Goal: Task Accomplishment & Management: Manage account settings

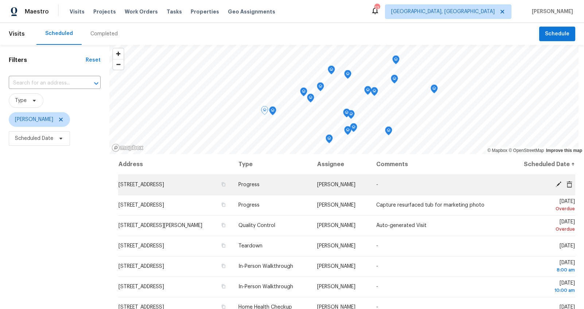
click at [555, 183] on icon at bounding box center [558, 184] width 7 height 7
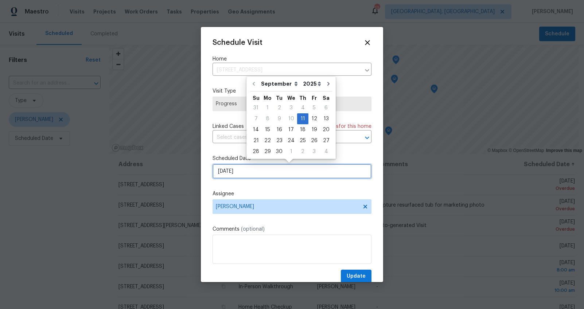
click at [224, 170] on input "9/11/2025" at bounding box center [291, 171] width 159 height 15
click at [268, 131] on div "15" at bounding box center [268, 130] width 12 height 10
type input "9/15/2025"
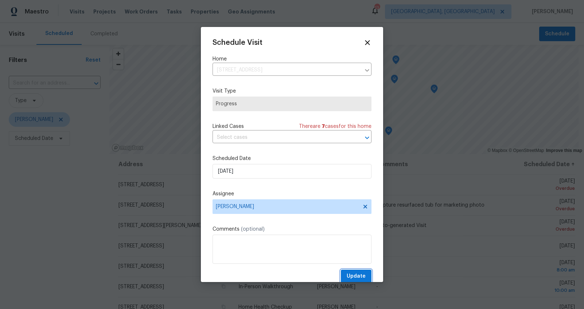
click at [347, 271] on button "Update" at bounding box center [356, 276] width 31 height 13
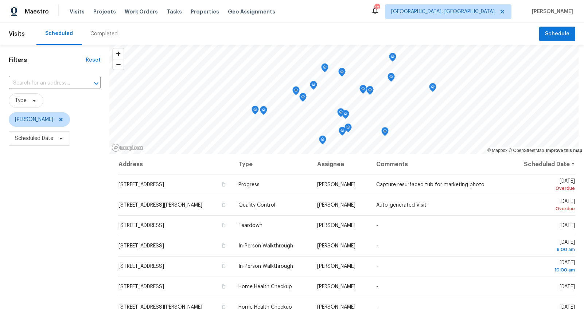
scroll to position [11, 0]
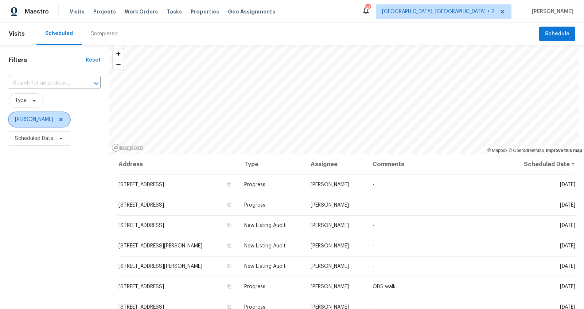
click at [48, 116] on span "[PERSON_NAME]" at bounding box center [39, 119] width 61 height 15
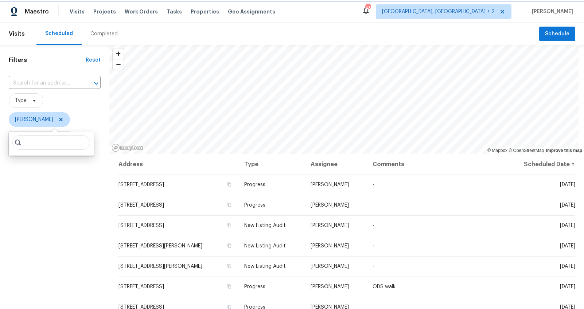
click at [59, 120] on icon at bounding box center [61, 120] width 4 height 4
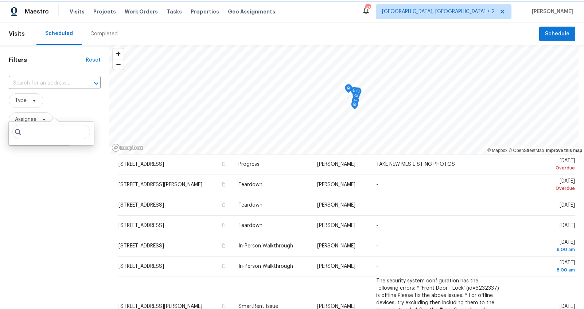
scroll to position [11, 0]
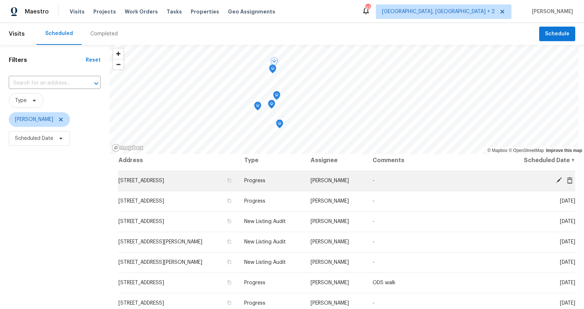
click at [555, 180] on icon at bounding box center [558, 180] width 6 height 6
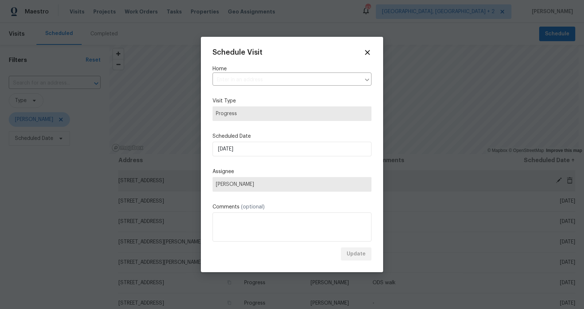
type input "[STREET_ADDRESS]"
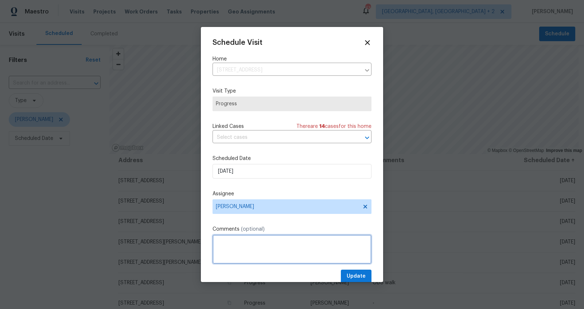
click at [238, 246] on textarea at bounding box center [291, 249] width 159 height 29
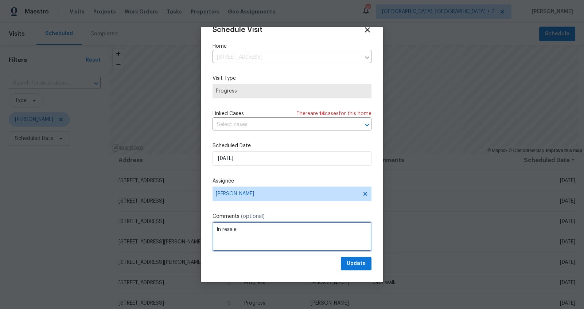
scroll to position [7, 0]
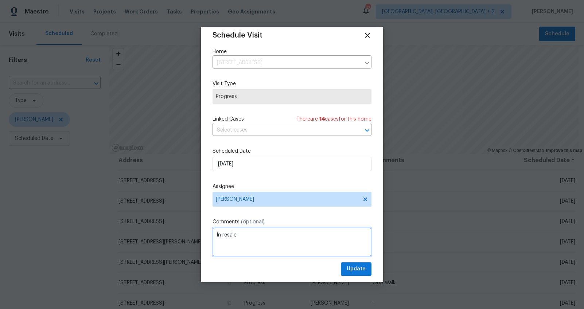
type textarea "In resale"
click at [347, 267] on span "Update" at bounding box center [356, 269] width 19 height 9
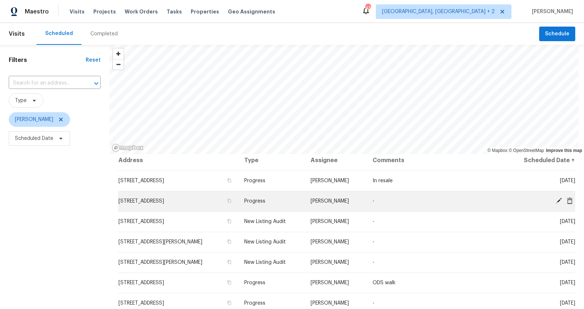
click at [555, 199] on icon at bounding box center [558, 201] width 6 height 6
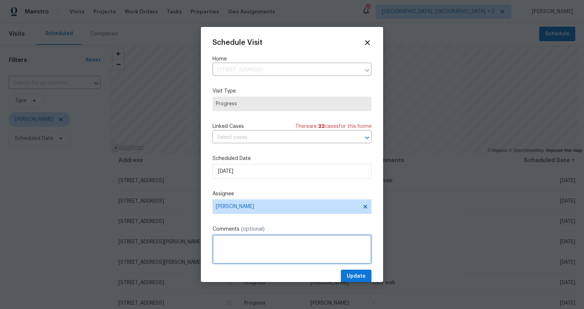
click at [233, 243] on textarea at bounding box center [291, 249] width 159 height 29
type textarea "Long DOM"
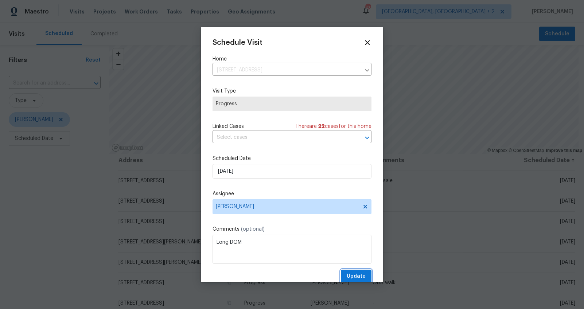
click at [361, 274] on button "Update" at bounding box center [356, 276] width 31 height 13
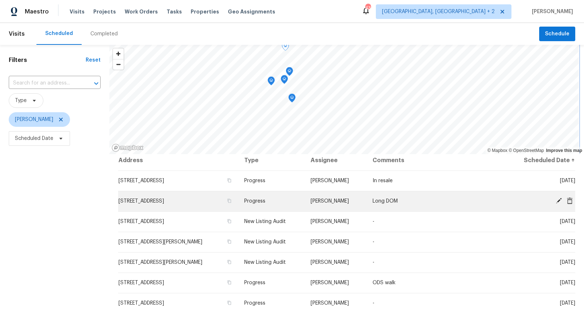
scroll to position [39, 0]
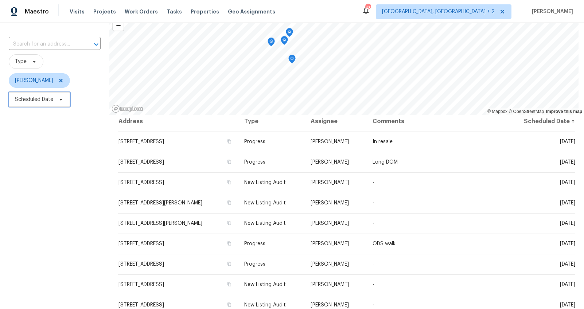
click at [57, 104] on span "Scheduled Date" at bounding box center [39, 99] width 61 height 15
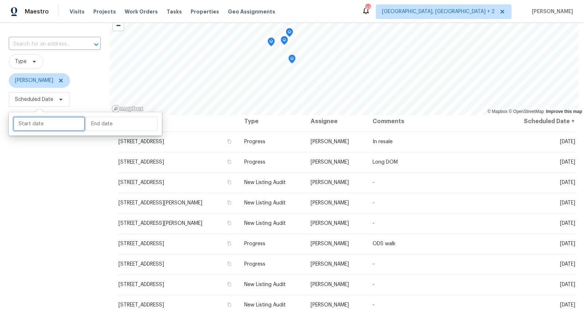
click at [55, 118] on input "text" at bounding box center [49, 124] width 72 height 15
select select "8"
select select "2025"
select select "9"
select select "2025"
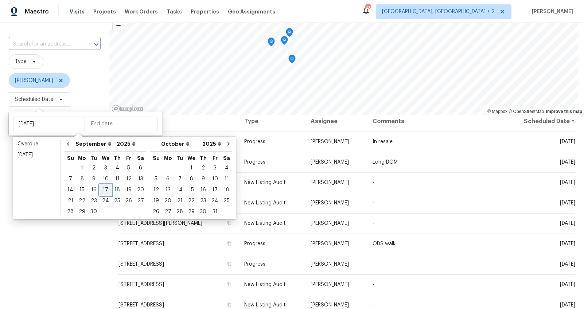
click at [105, 189] on div "17" at bounding box center [105, 190] width 12 height 10
type input "Wed, Sep 17"
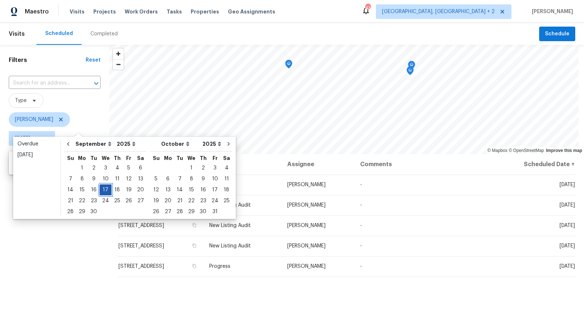
click at [105, 189] on div "17" at bounding box center [105, 190] width 12 height 10
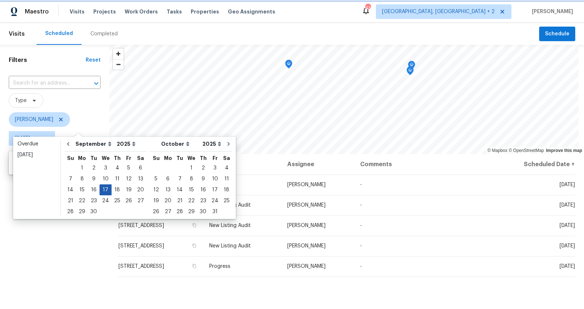
type input "Wed, Sep 17"
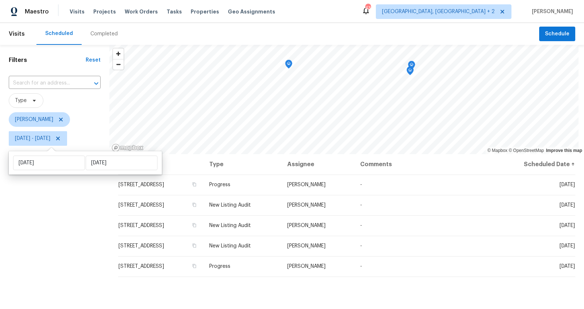
click at [76, 196] on div "Filters Reset ​ Type Alex Baum Wed, Sep 17 - Wed, Sep 17" at bounding box center [54, 223] width 109 height 356
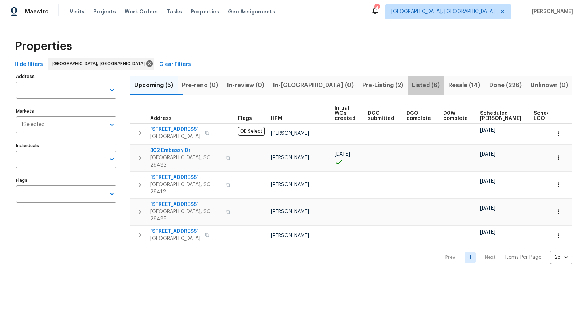
click at [412, 85] on span "Listed (6)" at bounding box center [426, 85] width 28 height 10
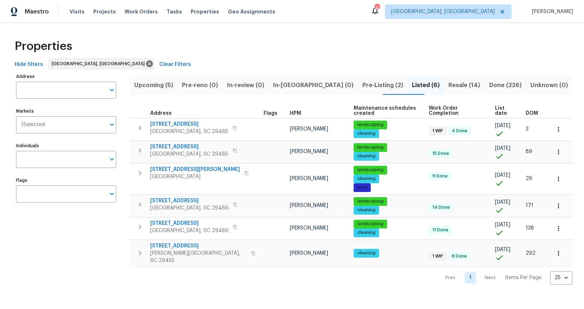
click at [527, 112] on span "DOM" at bounding box center [531, 113] width 12 height 5
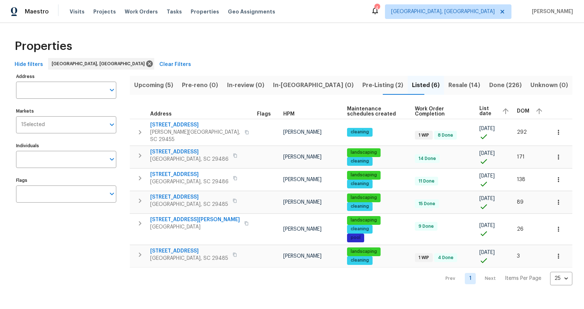
click at [448, 88] on span "Resale (14)" at bounding box center [464, 85] width 32 height 10
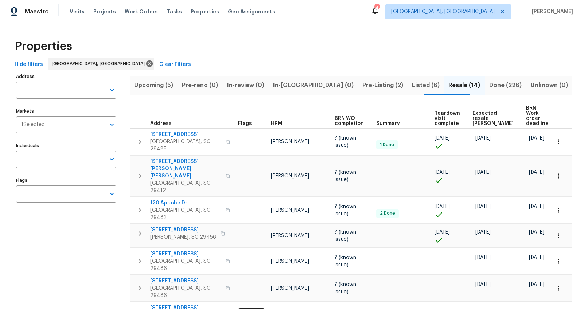
click at [482, 114] on span "Expected resale [PERSON_NAME]" at bounding box center [492, 118] width 41 height 15
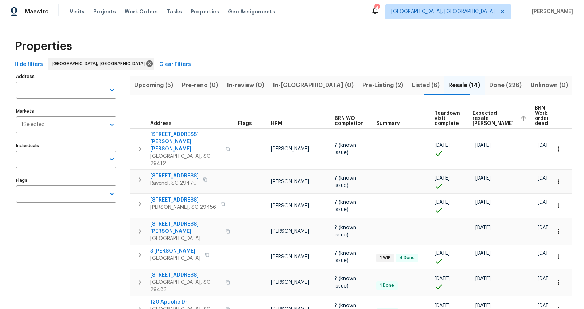
click at [412, 80] on span "Listed (6)" at bounding box center [426, 85] width 28 height 10
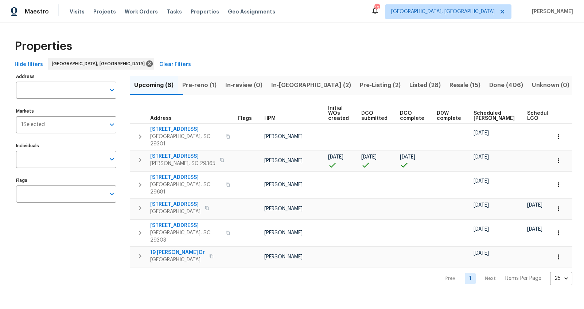
click at [213, 86] on span "Pre-reno (1)" at bounding box center [199, 85] width 34 height 10
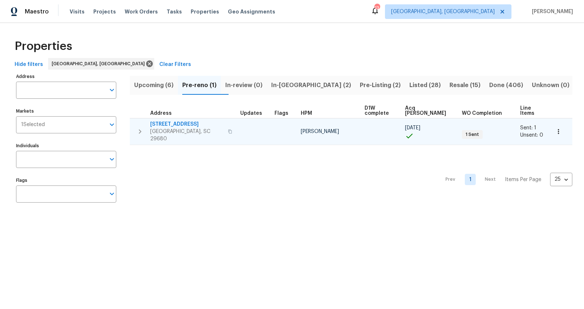
click at [193, 121] on span "126 Blue Springs Way" at bounding box center [186, 124] width 73 height 7
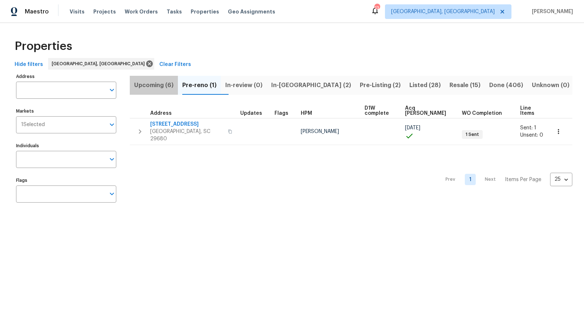
click at [163, 86] on span "Upcoming (6)" at bounding box center [153, 85] width 39 height 10
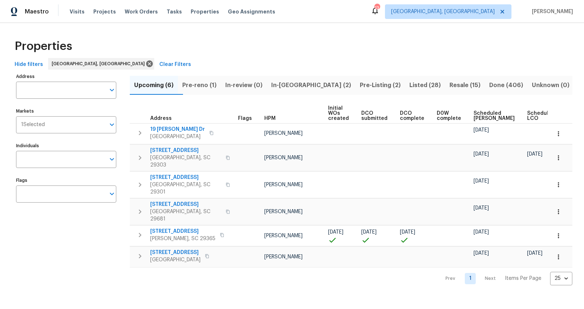
click at [478, 117] on span "Scheduled COE" at bounding box center [493, 116] width 41 height 10
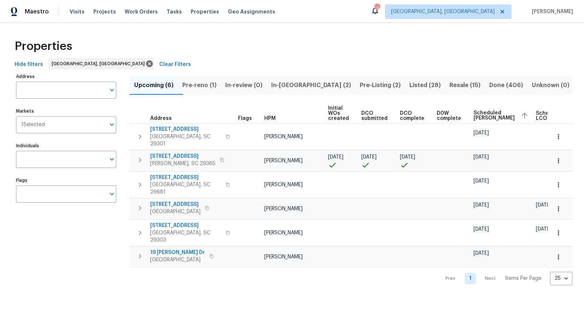
click at [216, 87] on span "Pre-reno (1)" at bounding box center [199, 85] width 34 height 10
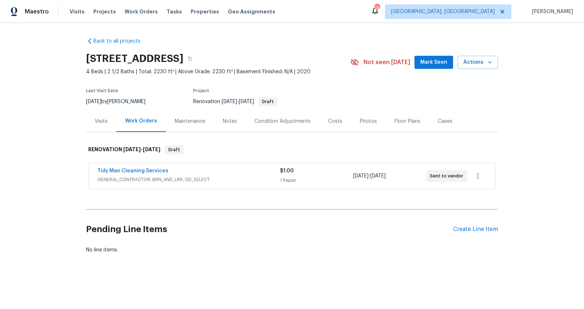
click at [95, 124] on div "Visits" at bounding box center [101, 121] width 13 height 7
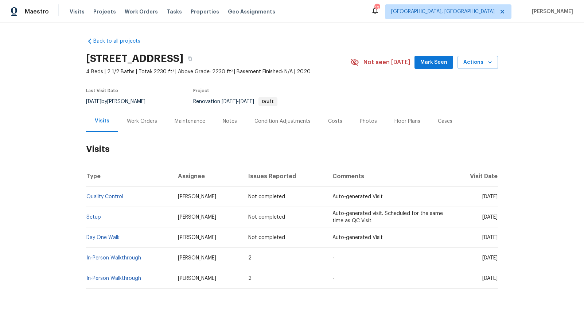
click at [335, 121] on div "Costs" at bounding box center [335, 121] width 14 height 7
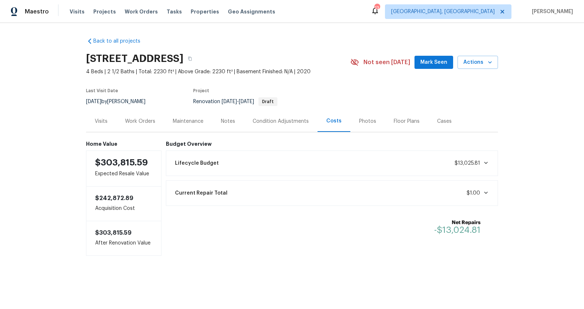
click at [88, 118] on div "Visits" at bounding box center [101, 120] width 30 height 21
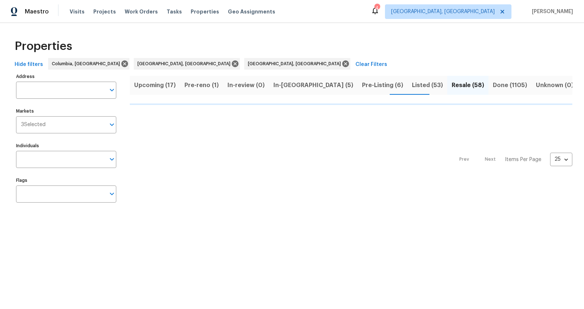
click at [153, 86] on span "Upcoming (17)" at bounding box center [155, 85] width 42 height 10
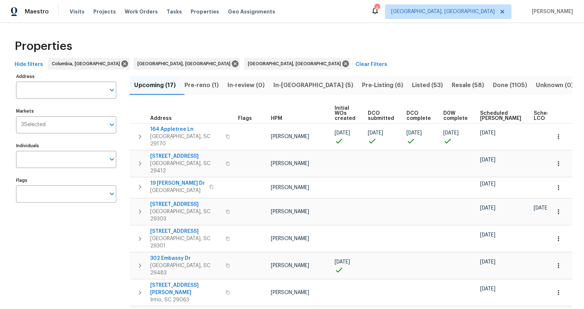
click at [193, 85] on span "Pre-reno (1)" at bounding box center [201, 85] width 34 height 10
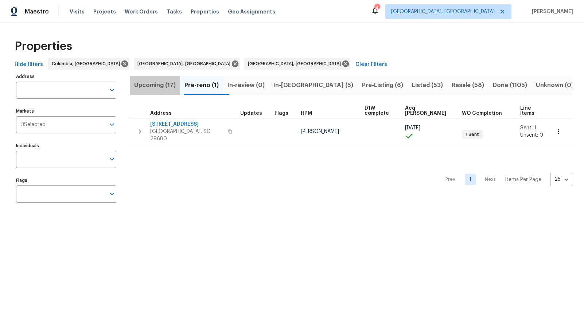
click at [165, 91] on button "Upcoming (17)" at bounding box center [155, 85] width 50 height 19
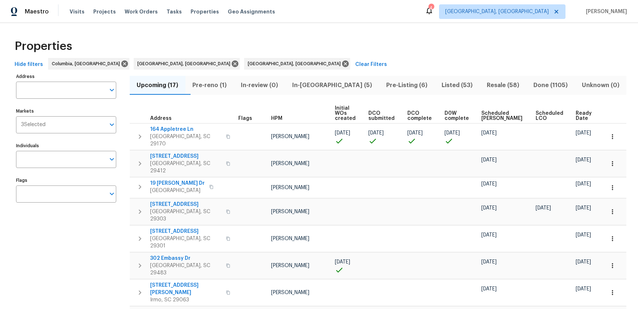
click at [578, 113] on span "Ready Date" at bounding box center [584, 116] width 16 height 10
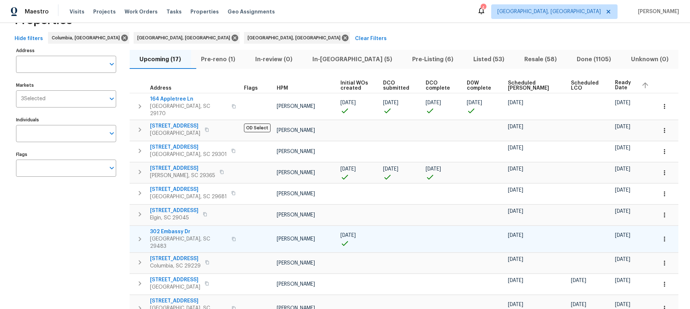
scroll to position [31, 0]
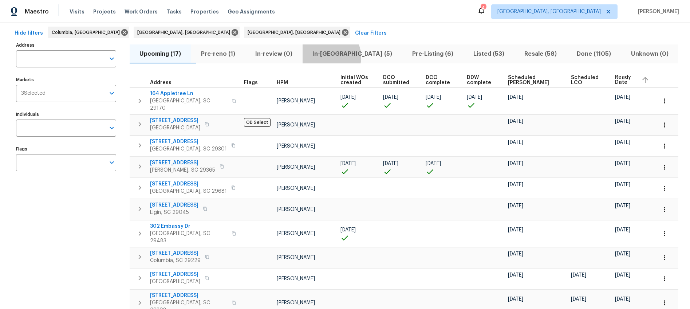
click at [342, 57] on span "In-reno (5)" at bounding box center [352, 54] width 91 height 10
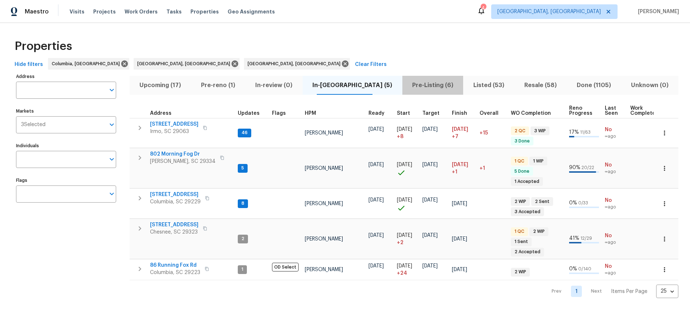
click at [415, 91] on button "Pre-Listing (6)" at bounding box center [433, 85] width 61 height 19
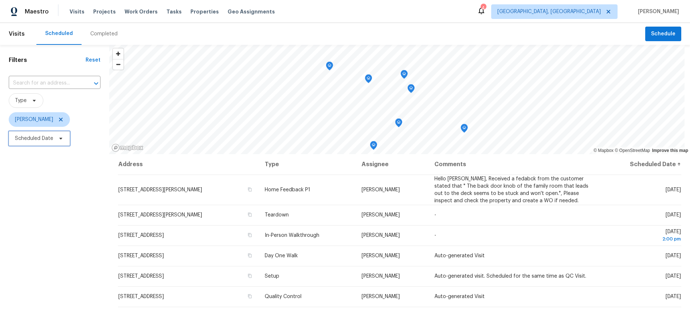
click at [51, 141] on span "Scheduled Date" at bounding box center [34, 138] width 38 height 7
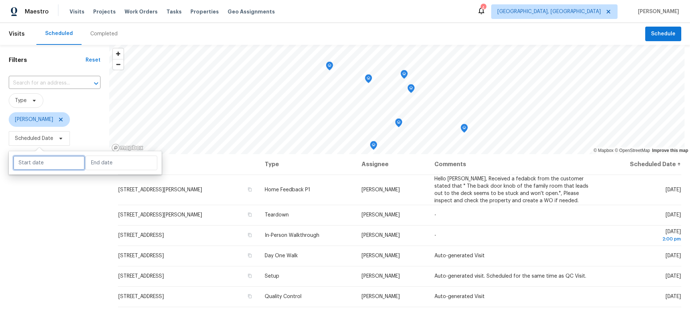
click at [54, 158] on input "text" at bounding box center [49, 163] width 72 height 15
select select "8"
select select "2025"
select select "9"
select select "2025"
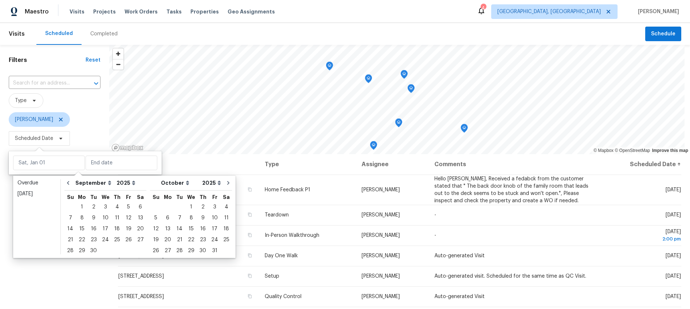
click at [81, 138] on span "Scheduled Date" at bounding box center [55, 138] width 92 height 19
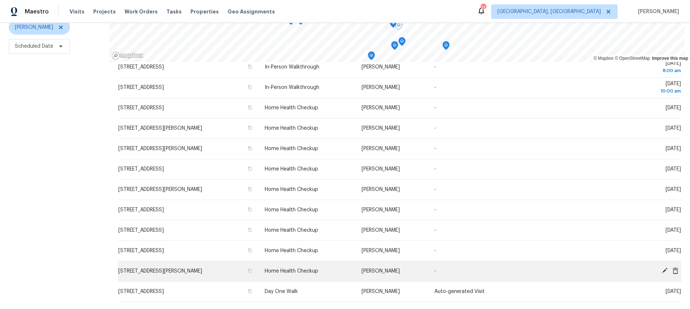
scroll to position [85, 0]
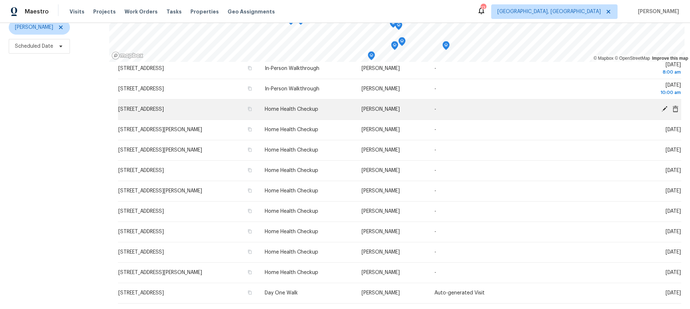
click at [662, 106] on icon at bounding box center [665, 109] width 6 height 6
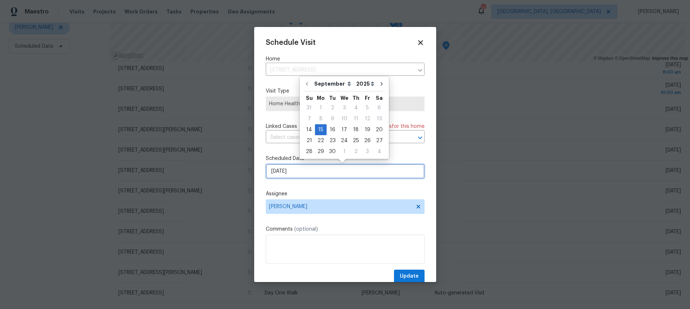
click at [280, 171] on input "[DATE]" at bounding box center [345, 171] width 159 height 15
click at [369, 129] on div "19" at bounding box center [368, 130] width 12 height 10
type input "9/19/2025"
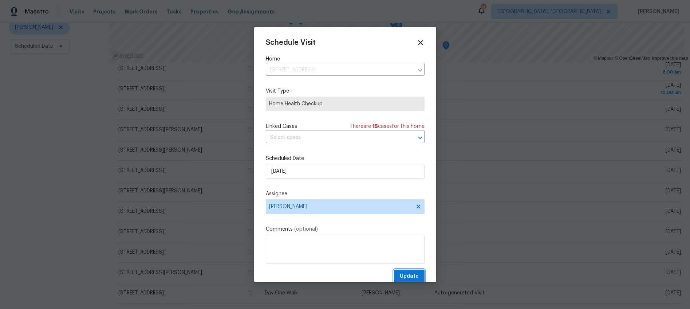
click at [405, 277] on span "Update" at bounding box center [409, 276] width 19 height 9
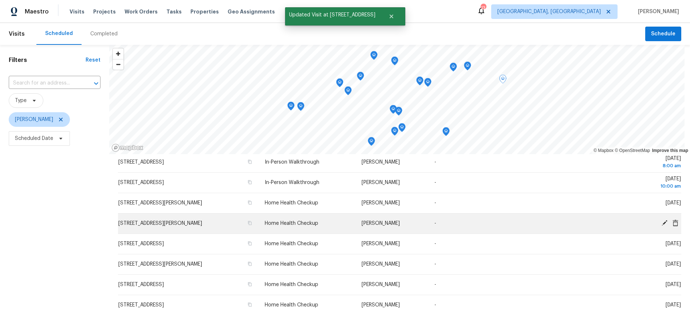
scroll to position [85, 0]
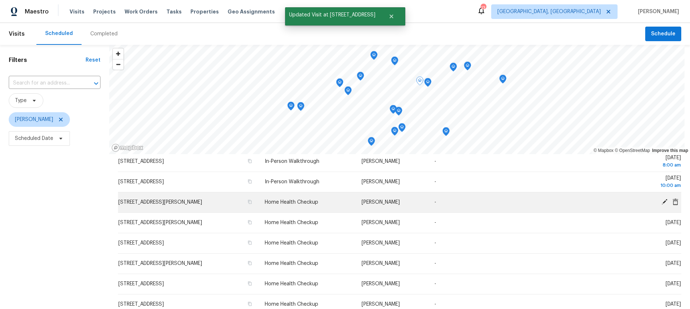
click at [662, 202] on icon at bounding box center [665, 202] width 6 height 6
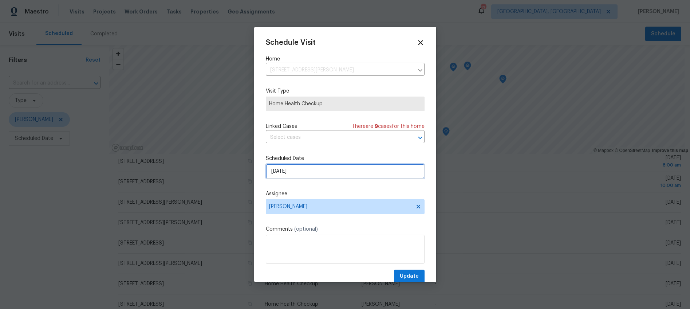
click at [277, 171] on input "9/15/2025" at bounding box center [345, 171] width 159 height 15
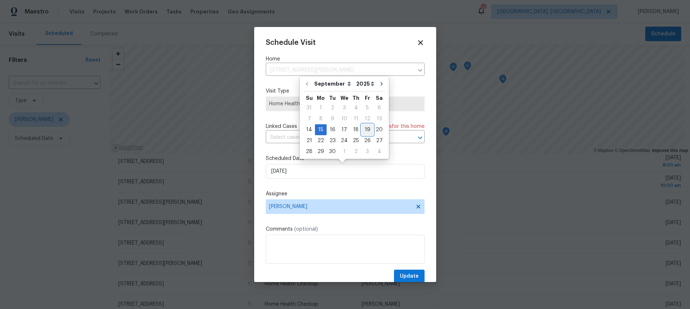
click at [366, 125] on div "19" at bounding box center [368, 130] width 12 height 10
type input "9/19/2025"
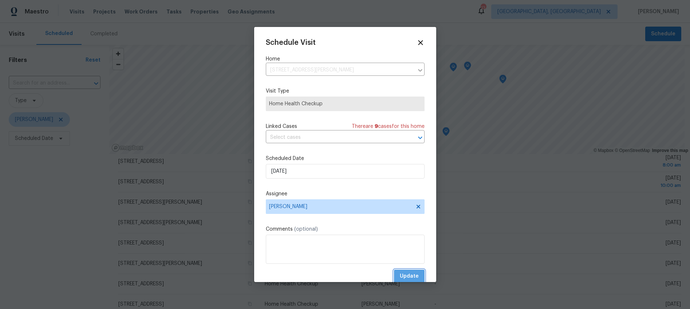
click at [404, 274] on span "Update" at bounding box center [409, 276] width 19 height 9
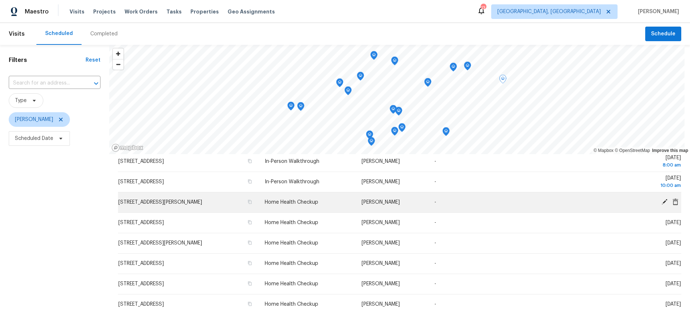
click at [673, 201] on icon at bounding box center [676, 201] width 6 height 7
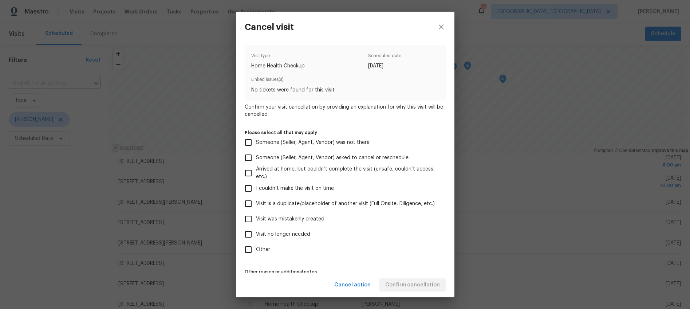
scroll to position [24, 0]
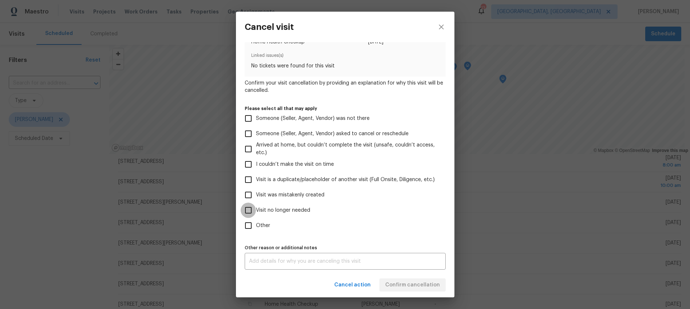
click at [250, 210] on input "Visit no longer needed" at bounding box center [248, 210] width 15 height 15
checkbox input "true"
click at [266, 257] on div "x Other reason or additional notes" at bounding box center [345, 261] width 201 height 17
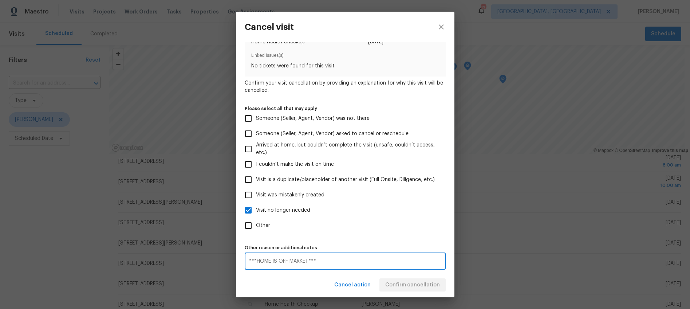
type textarea "***HOME IS OFF MARKET***"
click at [265, 223] on span "Other" at bounding box center [263, 226] width 14 height 8
click at [256, 223] on input "Other" at bounding box center [248, 225] width 15 height 15
checkbox input "true"
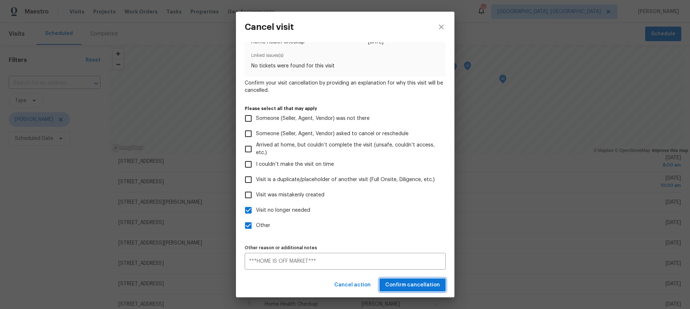
click at [418, 287] on span "Confirm cancellation" at bounding box center [413, 285] width 55 height 9
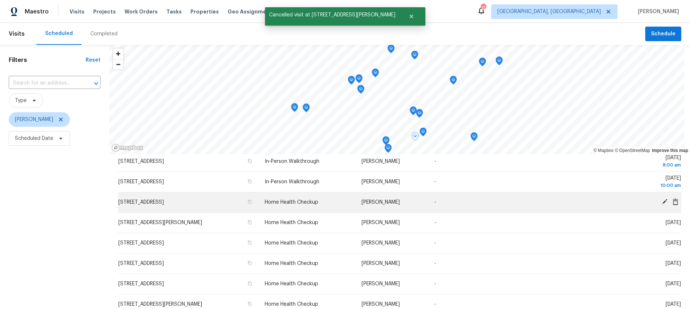
click at [662, 201] on icon at bounding box center [665, 202] width 6 height 6
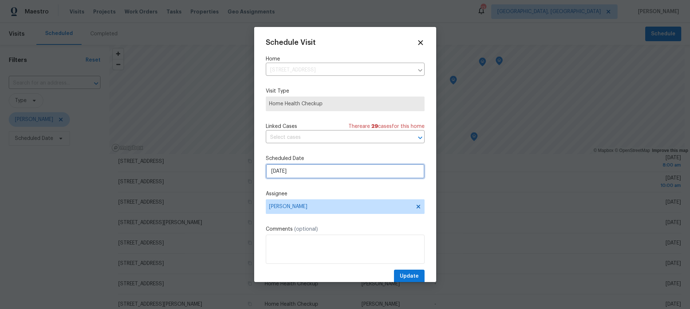
click at [281, 170] on input "9/15/2025" at bounding box center [345, 171] width 159 height 15
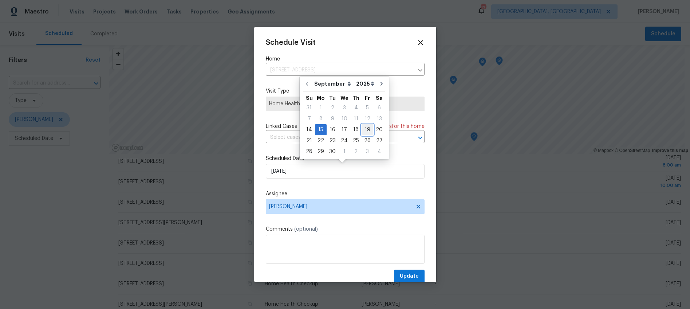
click at [364, 132] on div "19" at bounding box center [368, 130] width 12 height 10
type input "9/19/2025"
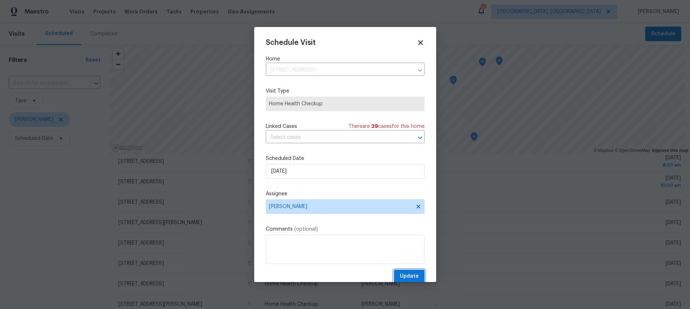
click at [400, 279] on span "Update" at bounding box center [409, 276] width 19 height 9
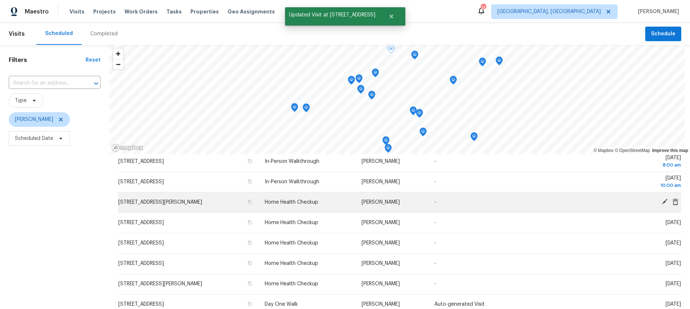
click at [662, 201] on icon at bounding box center [665, 202] width 7 height 7
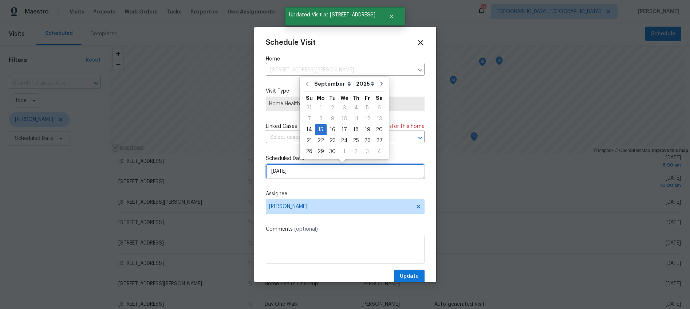
click at [279, 166] on input "9/15/2025" at bounding box center [345, 171] width 159 height 15
click at [362, 130] on div "19" at bounding box center [368, 130] width 12 height 10
type input "9/19/2025"
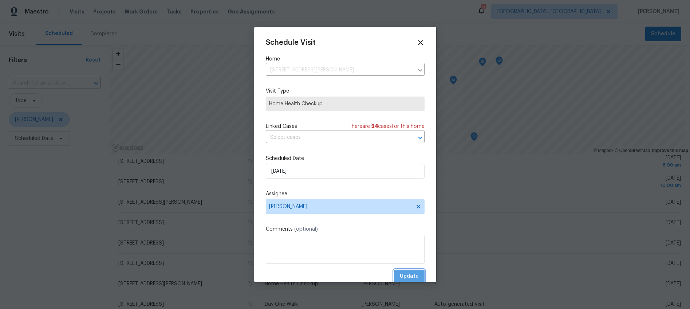
click at [404, 270] on button "Update" at bounding box center [409, 276] width 31 height 13
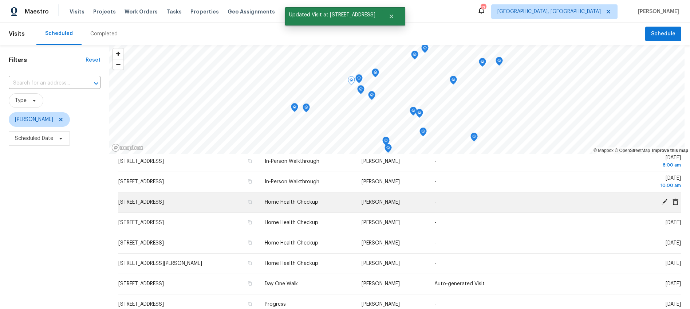
click at [662, 201] on icon at bounding box center [665, 202] width 7 height 7
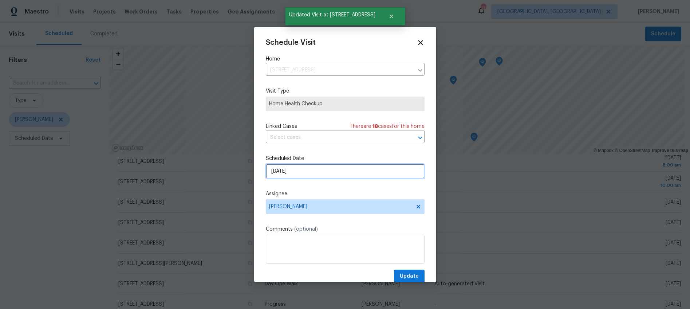
click at [281, 171] on input "9/15/2025" at bounding box center [345, 171] width 159 height 15
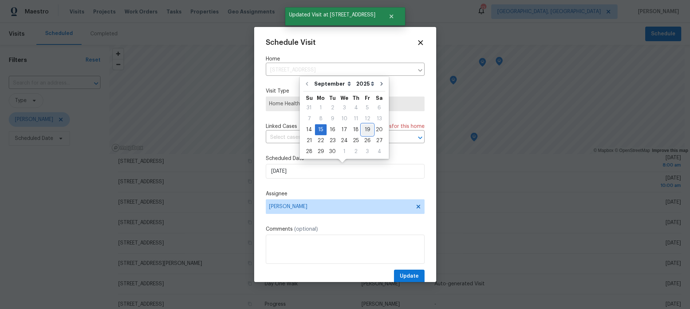
click at [368, 131] on div "19" at bounding box center [368, 130] width 12 height 10
type input "9/19/2025"
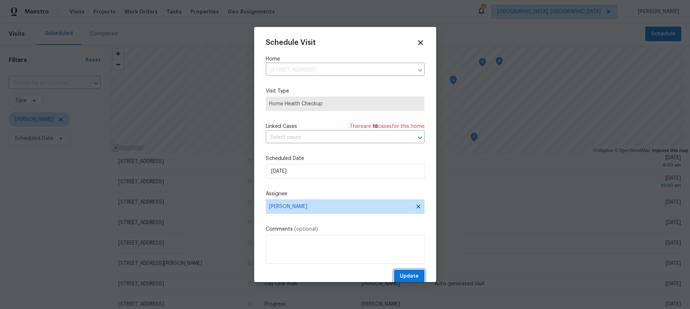
click at [403, 273] on span "Update" at bounding box center [409, 276] width 19 height 9
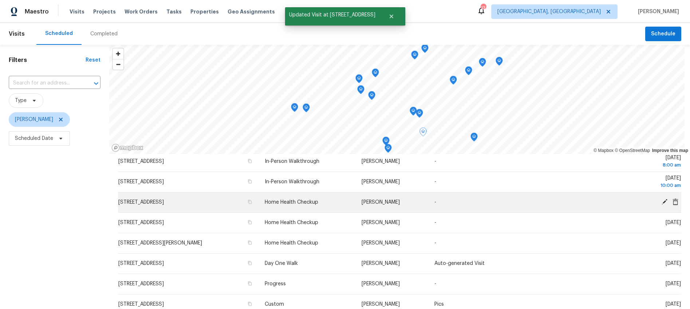
click at [662, 201] on icon at bounding box center [665, 202] width 6 height 6
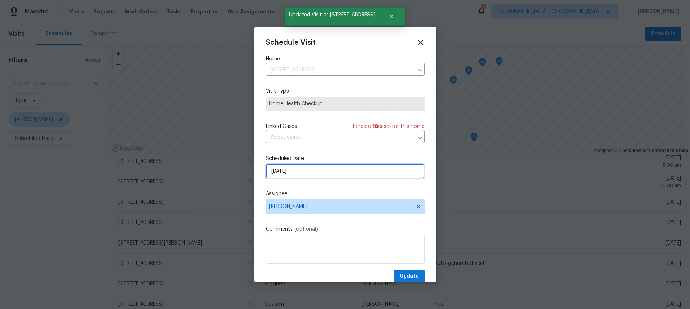
click at [282, 173] on input "9/15/2025" at bounding box center [345, 171] width 159 height 15
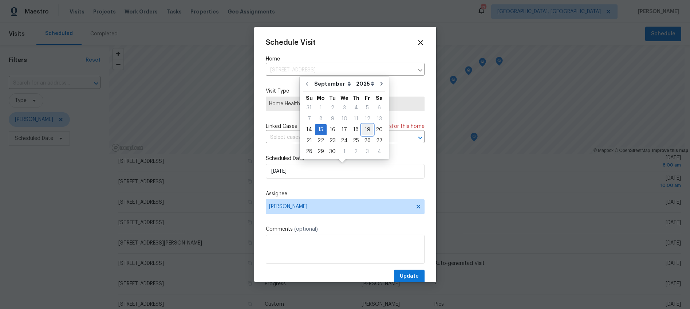
click at [363, 126] on div "19" at bounding box center [368, 130] width 12 height 10
type input "9/19/2025"
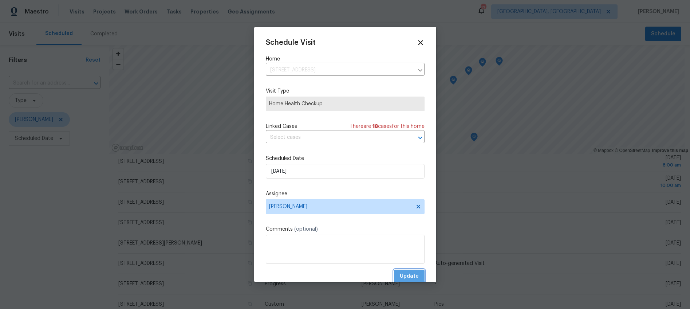
click at [402, 276] on span "Update" at bounding box center [409, 276] width 19 height 9
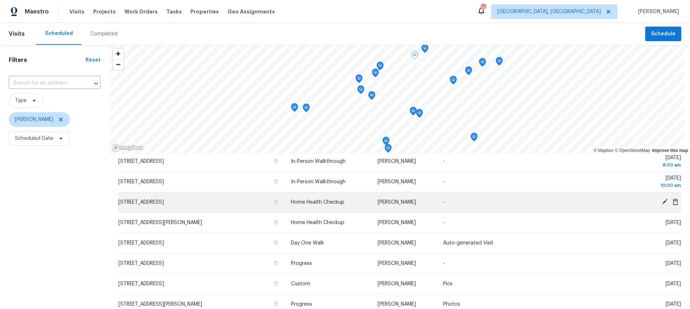
click at [673, 201] on icon at bounding box center [676, 201] width 6 height 7
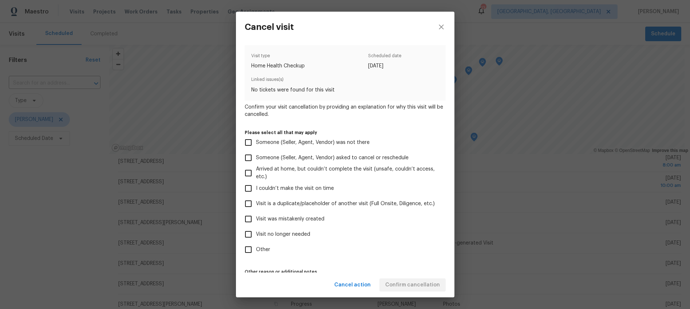
click at [273, 235] on span "Visit no longer needed" at bounding box center [283, 235] width 54 height 8
click at [256, 235] on input "Visit no longer needed" at bounding box center [248, 234] width 15 height 15
checkbox input "true"
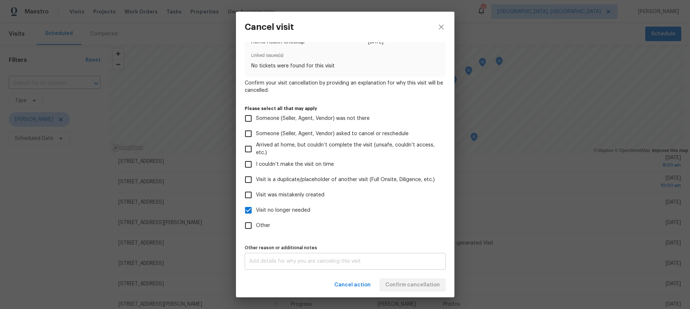
click at [270, 259] on textarea at bounding box center [345, 261] width 192 height 5
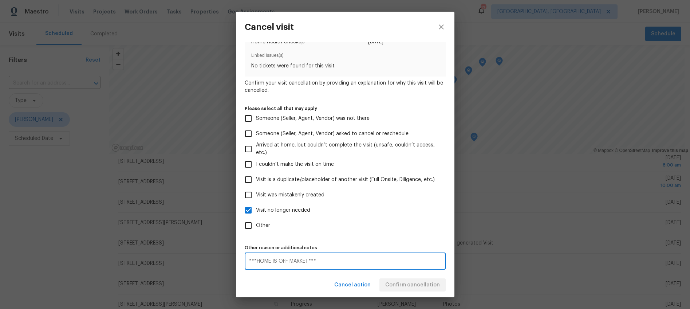
type textarea "***HOME IS OFF MARKET***"
click at [265, 274] on div "Cancel action Confirm cancellation" at bounding box center [345, 285] width 219 height 25
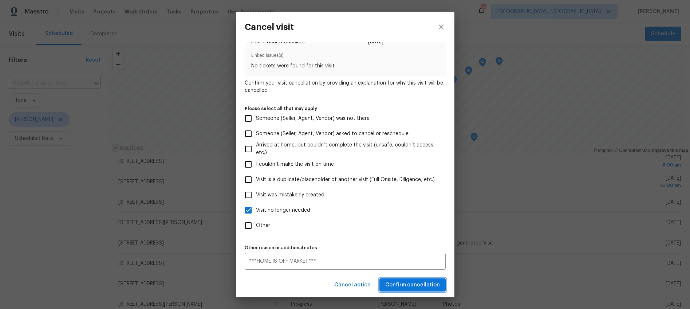
click at [411, 282] on span "Confirm cancellation" at bounding box center [413, 285] width 55 height 9
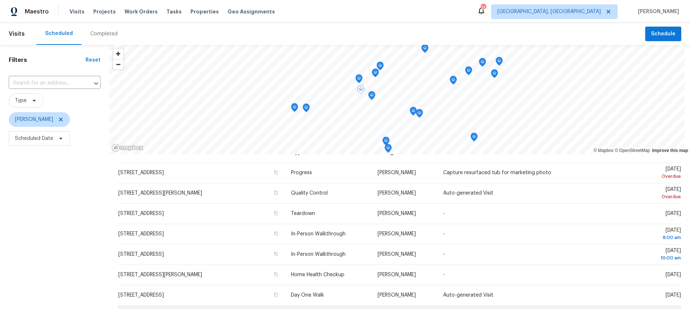
scroll to position [61, 0]
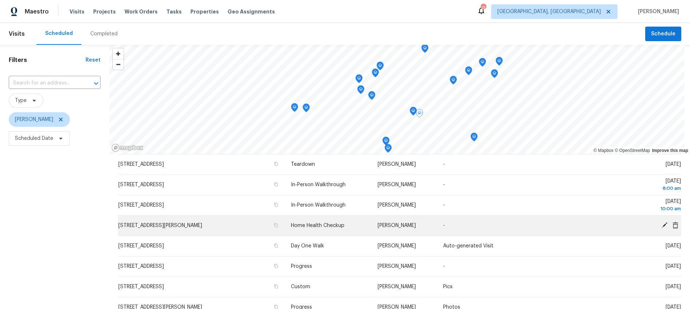
click at [662, 224] on icon at bounding box center [665, 225] width 6 height 6
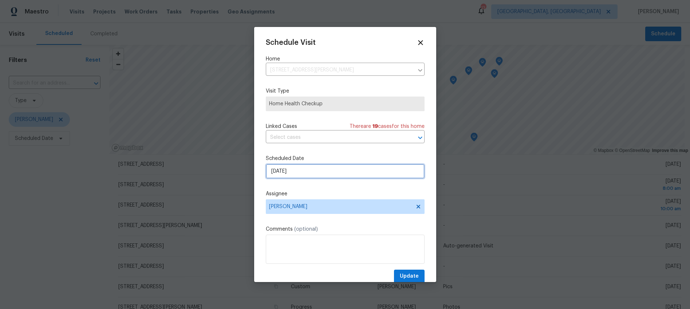
click at [282, 167] on input "9/15/2025" at bounding box center [345, 171] width 159 height 15
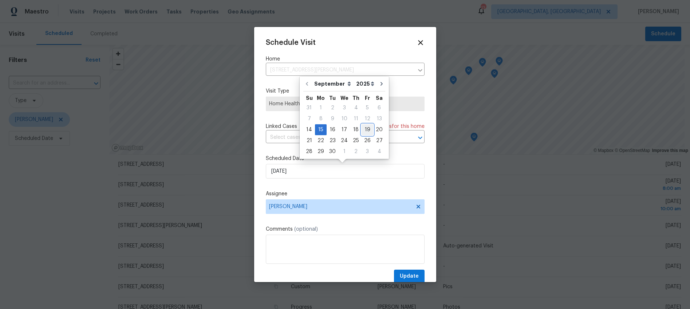
click at [368, 129] on div "19" at bounding box center [368, 130] width 12 height 10
type input "9/19/2025"
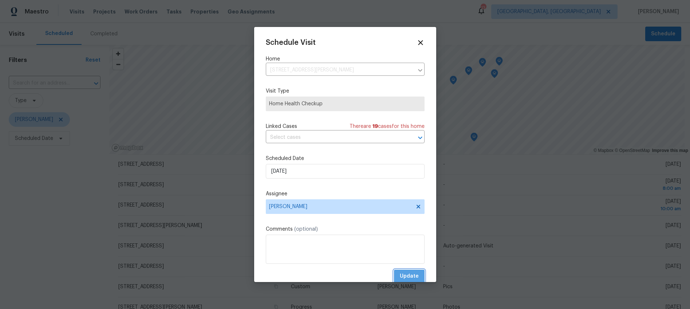
click at [400, 274] on span "Update" at bounding box center [409, 276] width 19 height 9
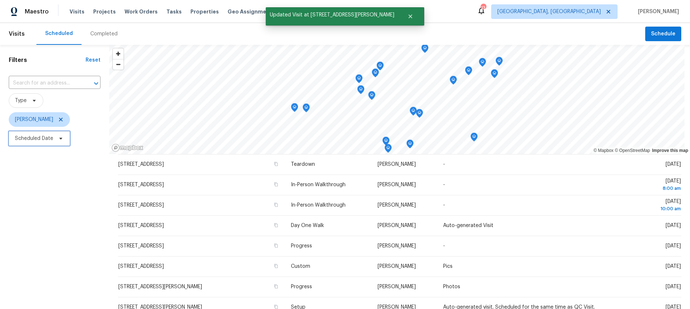
click at [33, 139] on span "Scheduled Date" at bounding box center [34, 138] width 38 height 7
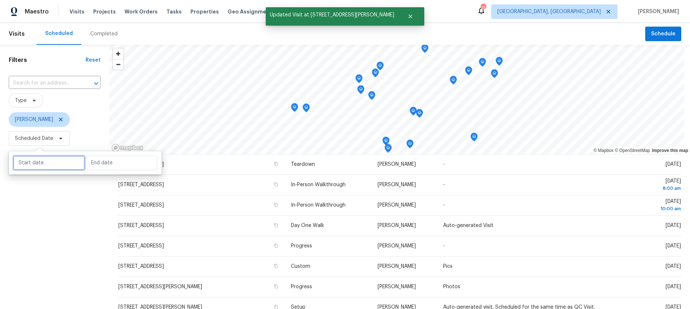
click at [44, 157] on input "text" at bounding box center [49, 163] width 72 height 15
select select "8"
select select "2025"
select select "9"
select select "2025"
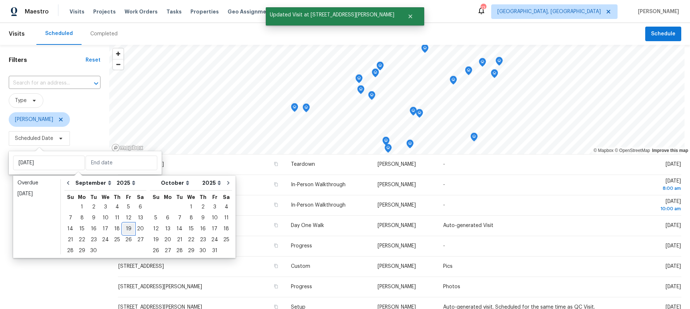
click at [124, 227] on div "19" at bounding box center [129, 229] width 12 height 10
type input "Fri, Sep 19"
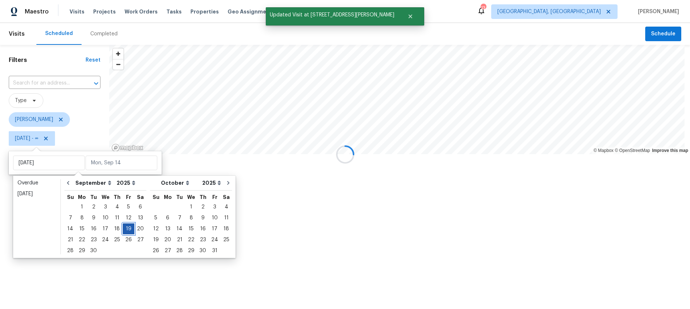
click at [124, 227] on div "19" at bounding box center [129, 229] width 12 height 10
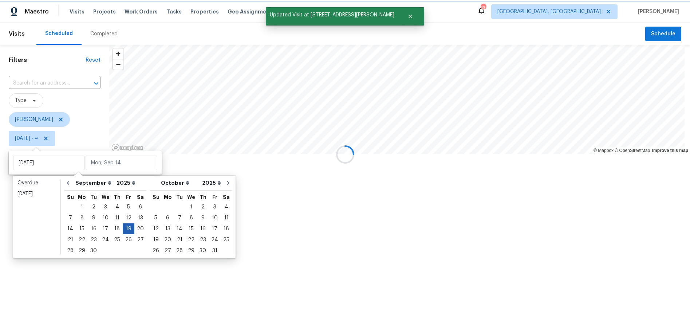
type input "Fri, Sep 19"
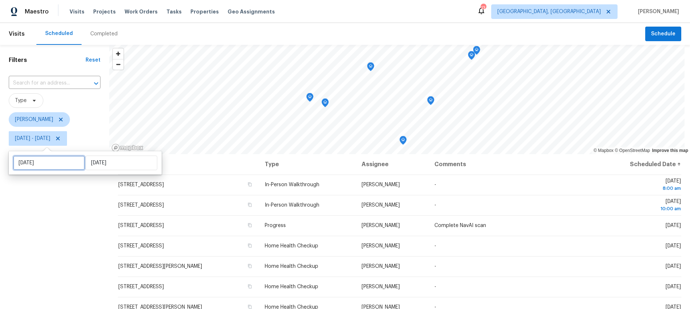
click at [21, 170] on input "Fri, Sep 19" at bounding box center [49, 163] width 72 height 15
select select "8"
select select "2025"
select select "9"
select select "2025"
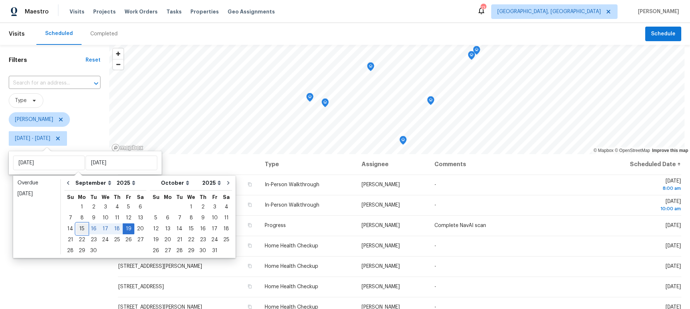
click at [81, 231] on div "15" at bounding box center [82, 229] width 12 height 10
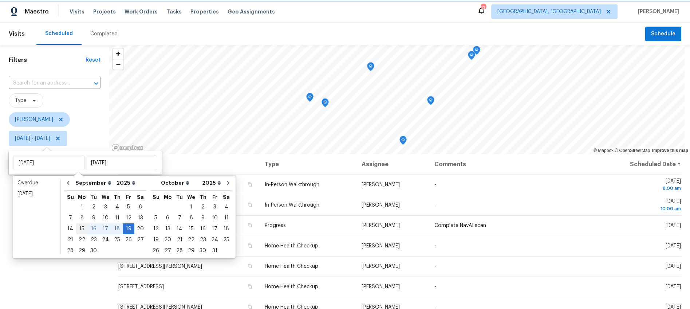
type input "Mon, Sep 15"
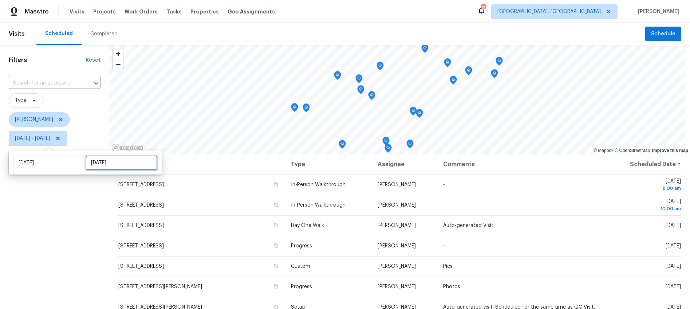
click at [99, 165] on input "Fri, Sep 19" at bounding box center [122, 163] width 72 height 15
select select "8"
select select "2025"
select select "9"
select select "2025"
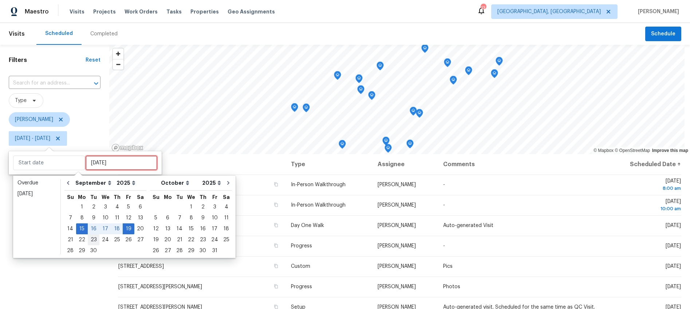
type input "Tue, Sep 09"
type input "Mon, Sep 15"
click at [83, 232] on div "15" at bounding box center [82, 229] width 12 height 10
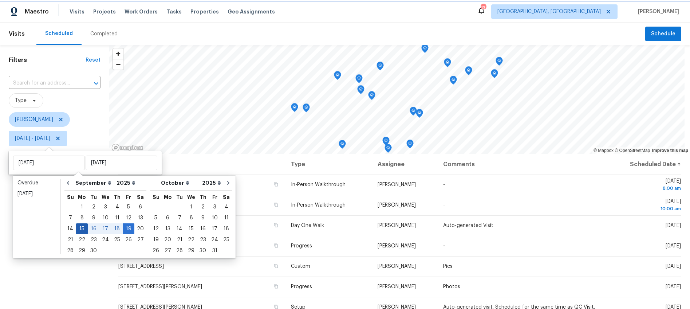
type input "Mon, Sep 15"
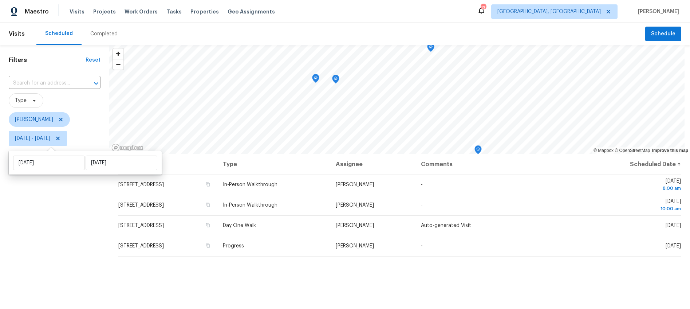
click at [73, 251] on div "Filters Reset ​ Type William Bynum Mon, Sep 15 - Mon, Sep 15" at bounding box center [54, 223] width 109 height 356
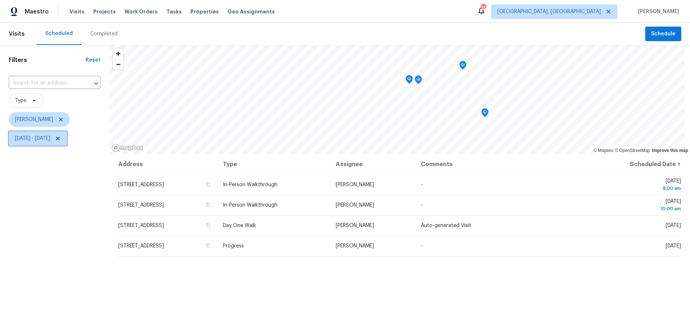
click at [33, 141] on span "Mon, Sep 15 - Mon, Sep 15" at bounding box center [32, 138] width 35 height 7
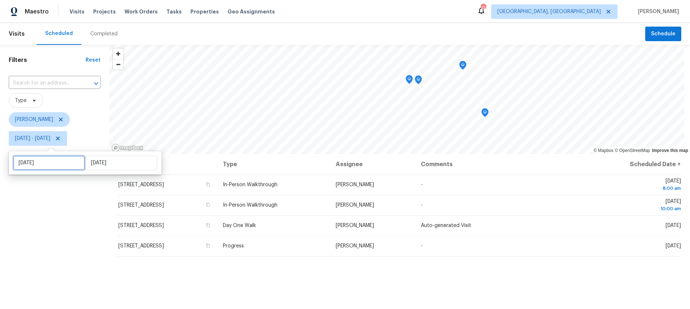
click at [50, 163] on input "Mon, Sep 15" at bounding box center [49, 163] width 72 height 15
select select "8"
select select "2025"
select select "9"
select select "2025"
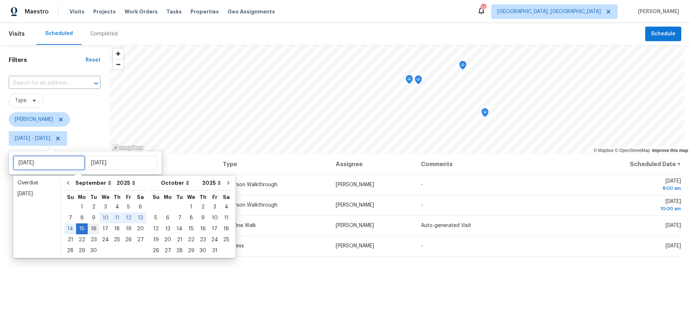
type input "[DATE]"
click at [91, 226] on div "16" at bounding box center [94, 229] width 12 height 10
type input "[DATE]"
type input "Mon, Sep 15"
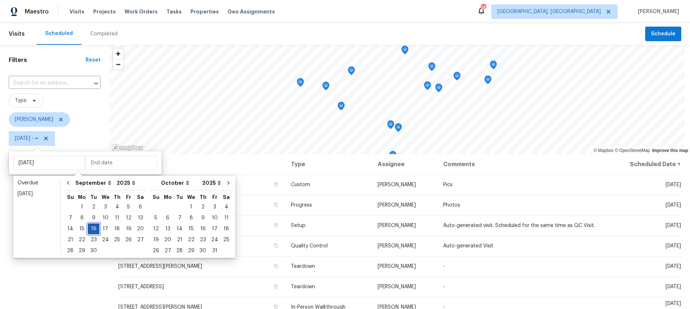
click at [91, 226] on div "16" at bounding box center [94, 229] width 12 height 10
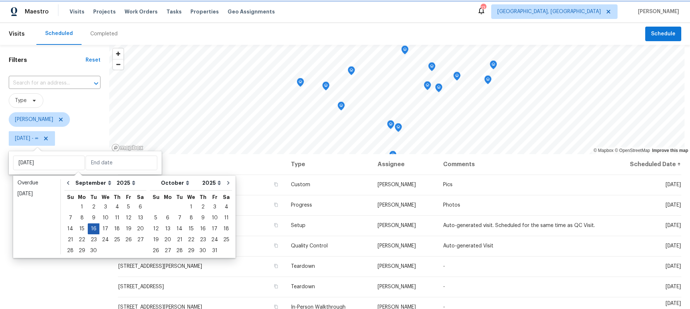
type input "[DATE]"
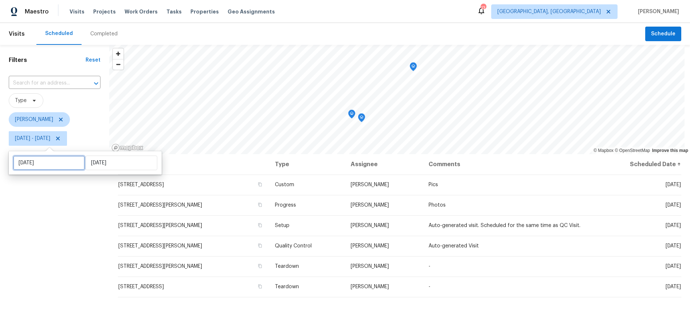
click at [47, 165] on input "[DATE]" at bounding box center [49, 163] width 72 height 15
select select "8"
select select "2025"
select select "9"
select select "2025"
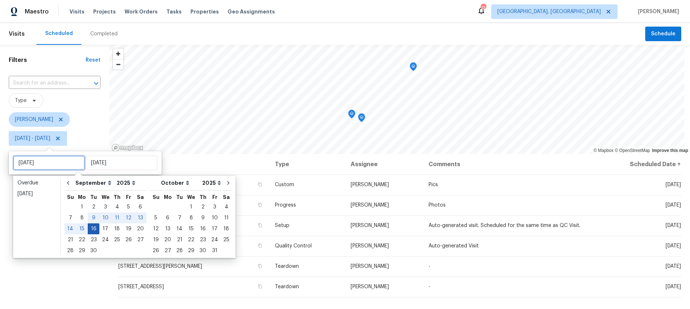
type input "Mon, Sep 15"
click at [101, 228] on div "17" at bounding box center [105, 229] width 12 height 10
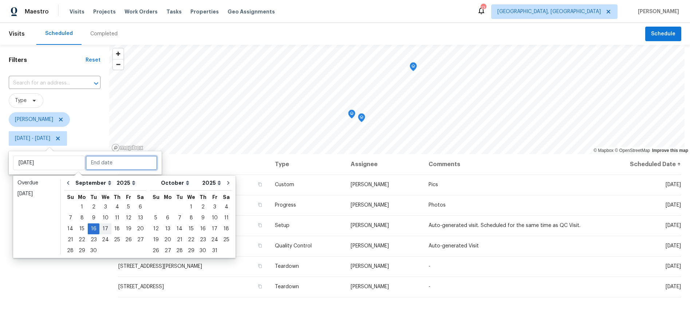
type input "[DATE]"
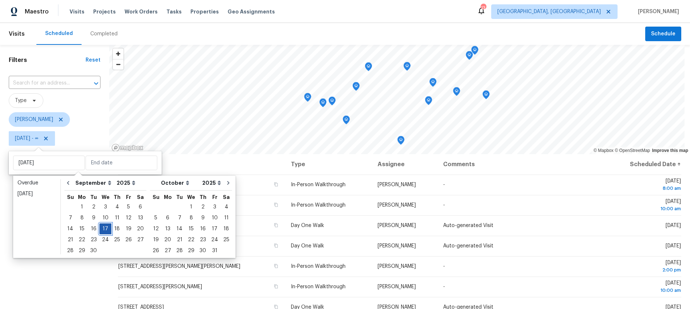
click at [101, 228] on div "17" at bounding box center [105, 229] width 12 height 10
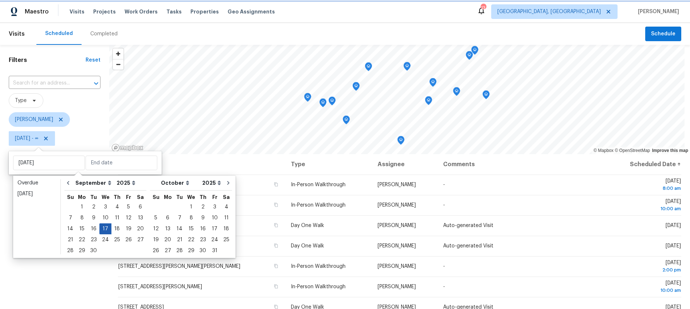
type input "[DATE]"
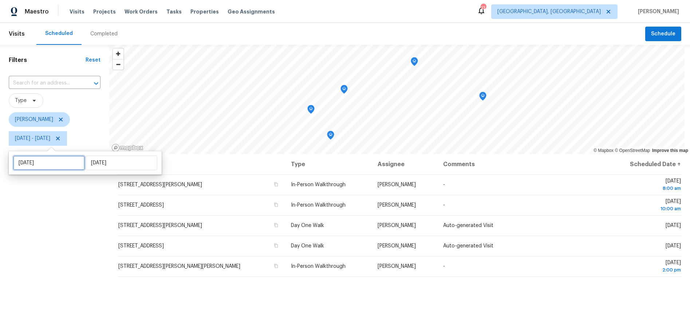
click at [68, 160] on input "[DATE]" at bounding box center [49, 163] width 72 height 15
select select "8"
select select "2025"
select select "9"
select select "2025"
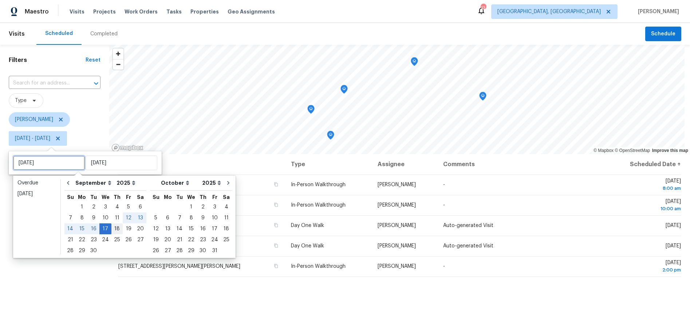
type input "Thu, Sep 18"
click at [115, 230] on div "18" at bounding box center [116, 229] width 11 height 10
type input "Thu, Sep 18"
type input "[DATE]"
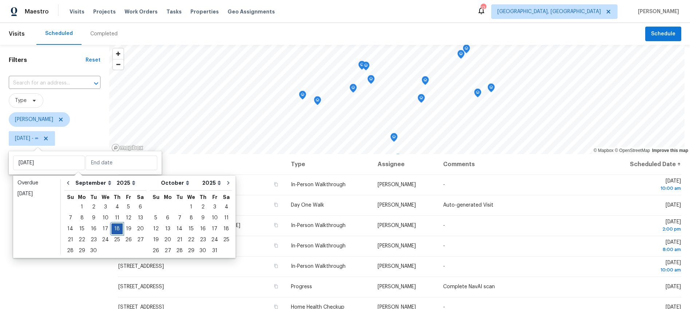
click at [115, 230] on div "18" at bounding box center [116, 229] width 11 height 10
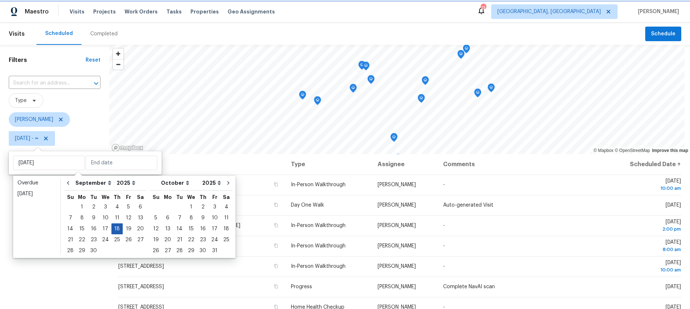
type input "Thu, Sep 18"
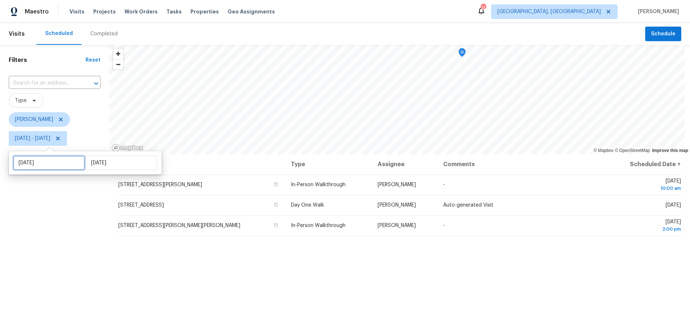
click at [63, 161] on input "Thu, Sep 18" at bounding box center [49, 163] width 72 height 15
select select "8"
select select "2025"
select select "9"
select select "2025"
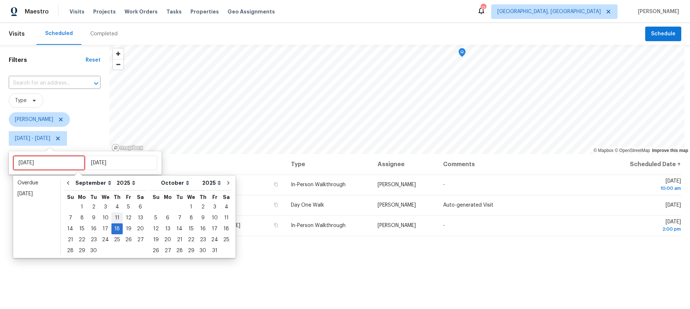
type input "Thu, Sep 11"
type input "Thu, Sep 18"
type input "Sun, Oct 26"
type input "Thu, Sep 18"
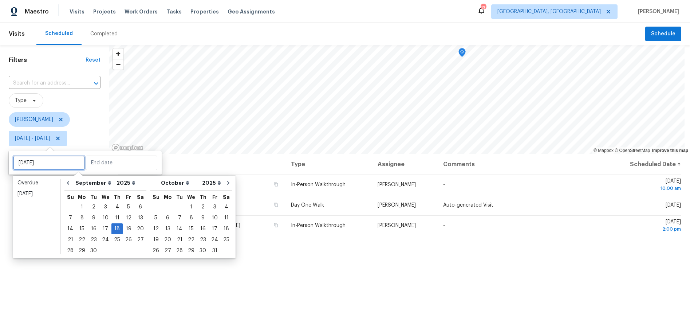
type input "Thu, Sep 18"
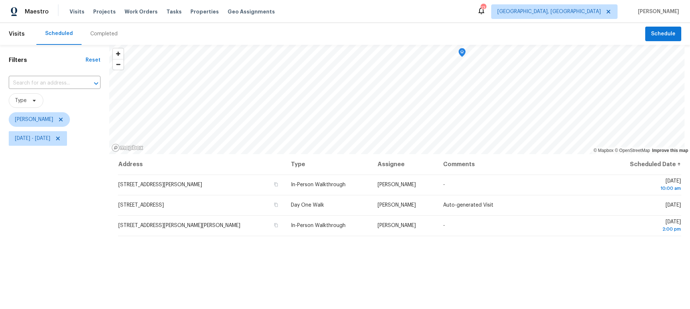
click at [244, 267] on div "Address Type Assignee Comments Scheduled Date ↑ 307 Tucker Rd, Spartanburg, SC …" at bounding box center [399, 277] width 581 height 247
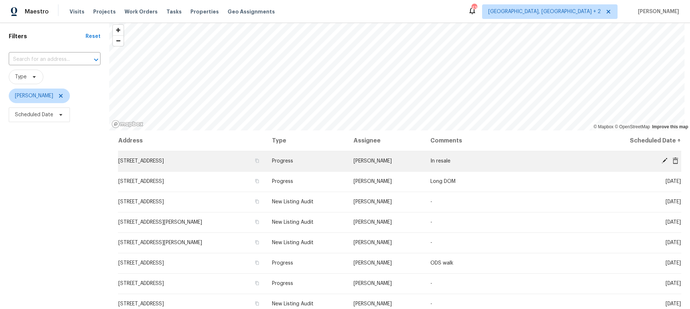
scroll to position [18, 0]
